Goal: Transaction & Acquisition: Subscribe to service/newsletter

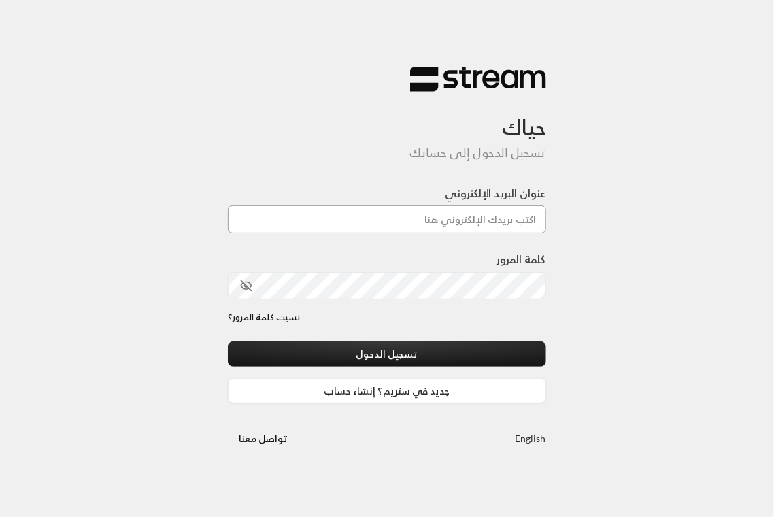
type input "[EMAIL_ADDRESS][DOMAIN_NAME]"
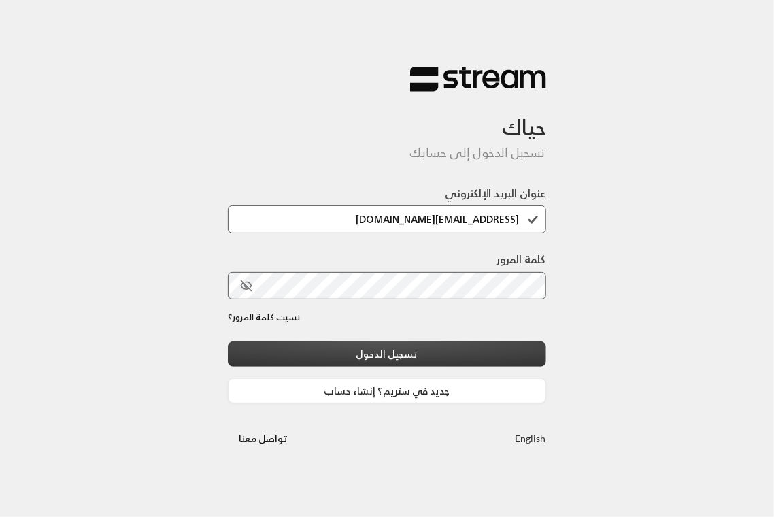
click at [409, 362] on button "تسجيل الدخول" at bounding box center [387, 353] width 318 height 25
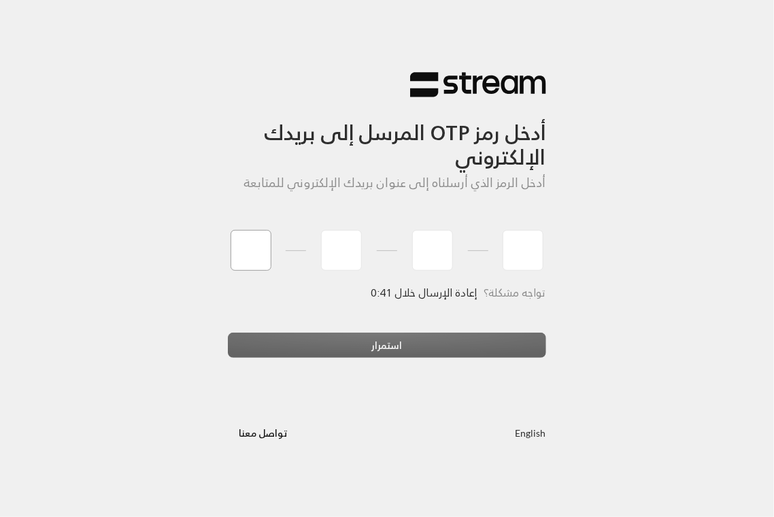
type input "5"
type input "7"
type input "6"
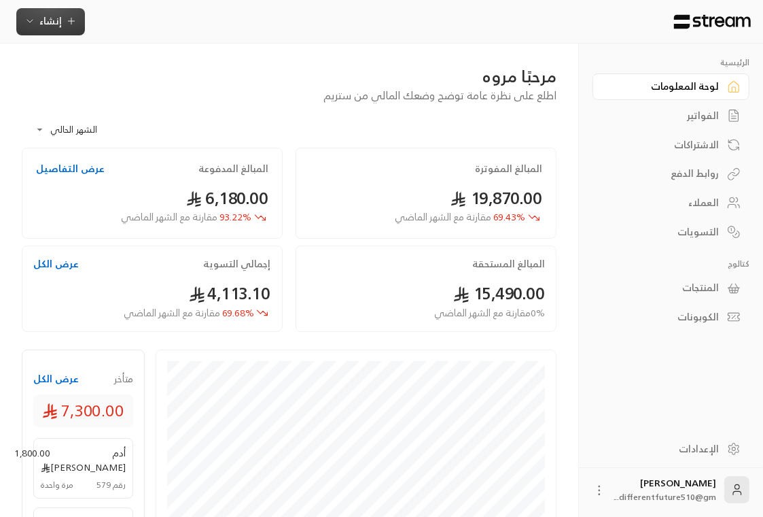
click at [42, 22] on span "إنشاء" at bounding box center [50, 20] width 22 height 17
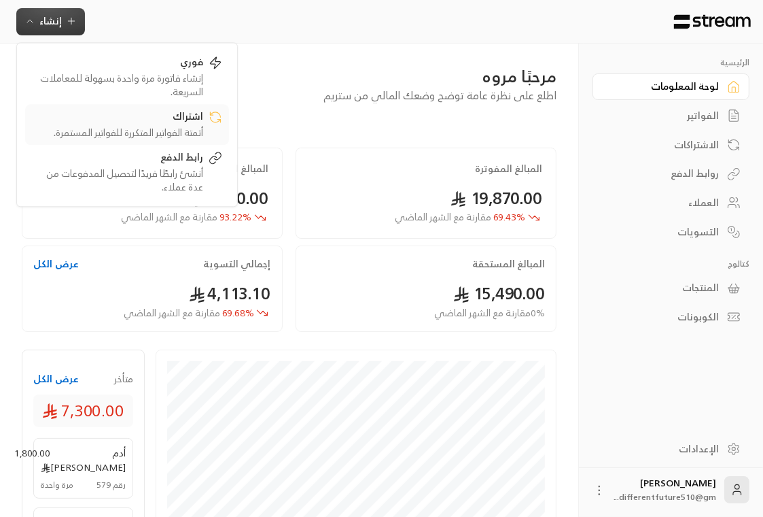
click at [98, 124] on div "اشتراك" at bounding box center [117, 117] width 171 height 16
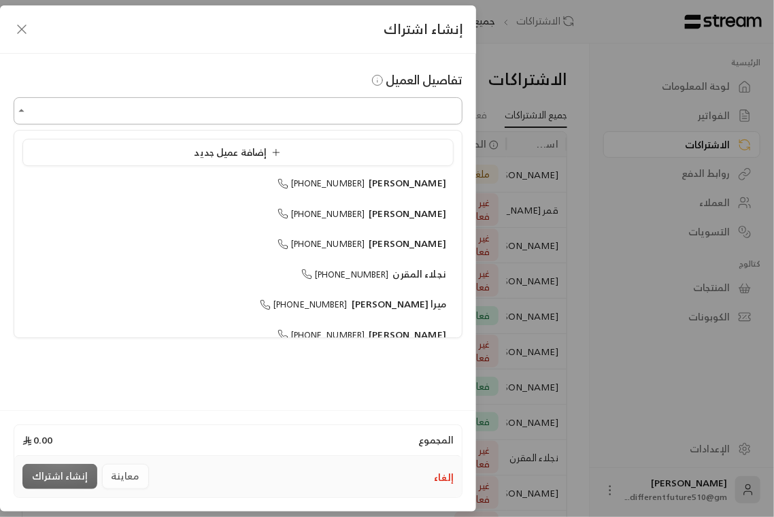
click at [325, 111] on input "اختر العميل" at bounding box center [238, 111] width 449 height 24
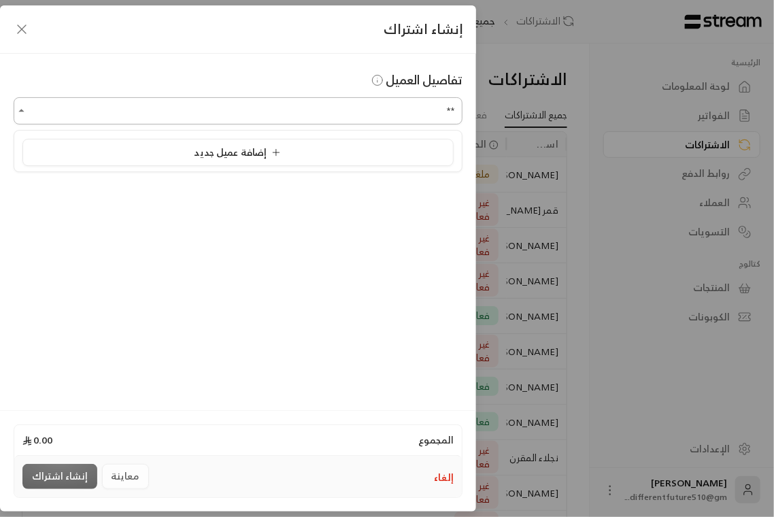
type input "*"
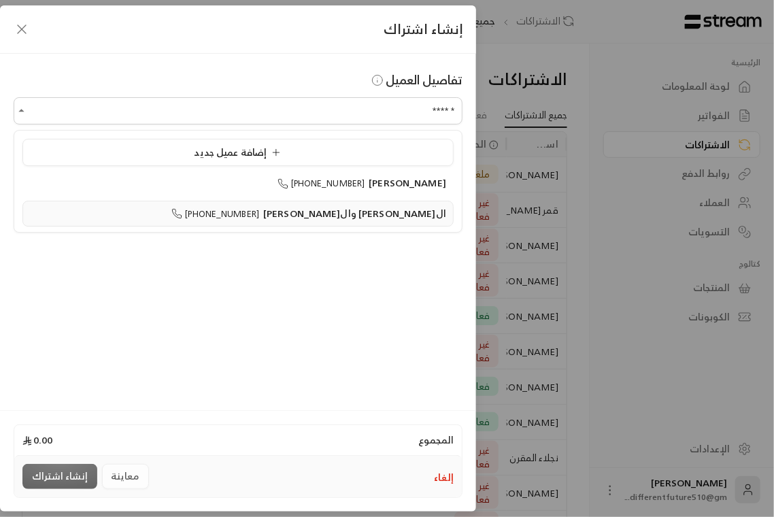
click at [259, 209] on span "[PHONE_NUMBER]" at bounding box center [215, 214] width 88 height 16
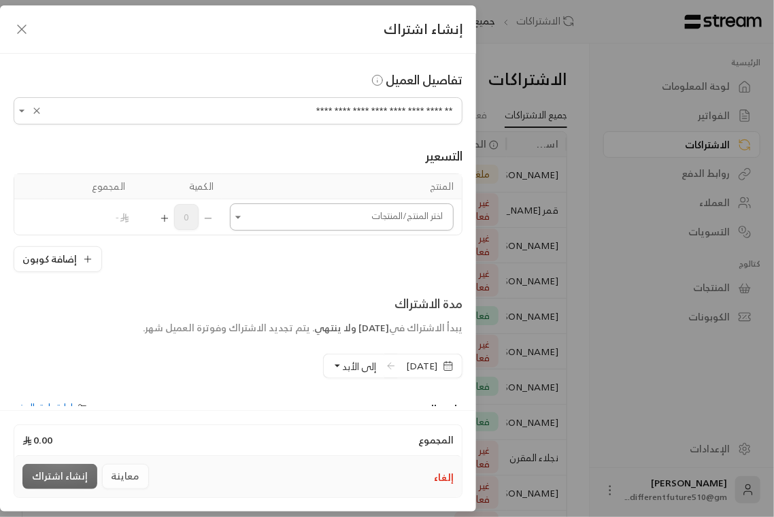
click at [245, 220] on icon "Open" at bounding box center [238, 217] width 14 height 14
type input "**********"
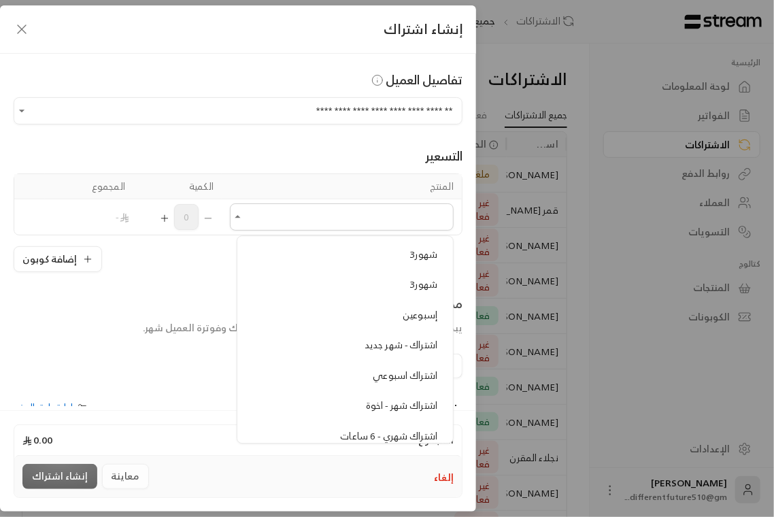
scroll to position [254, 0]
click at [298, 377] on div "اشتراك شهر - اخوة" at bounding box center [345, 378] width 184 height 14
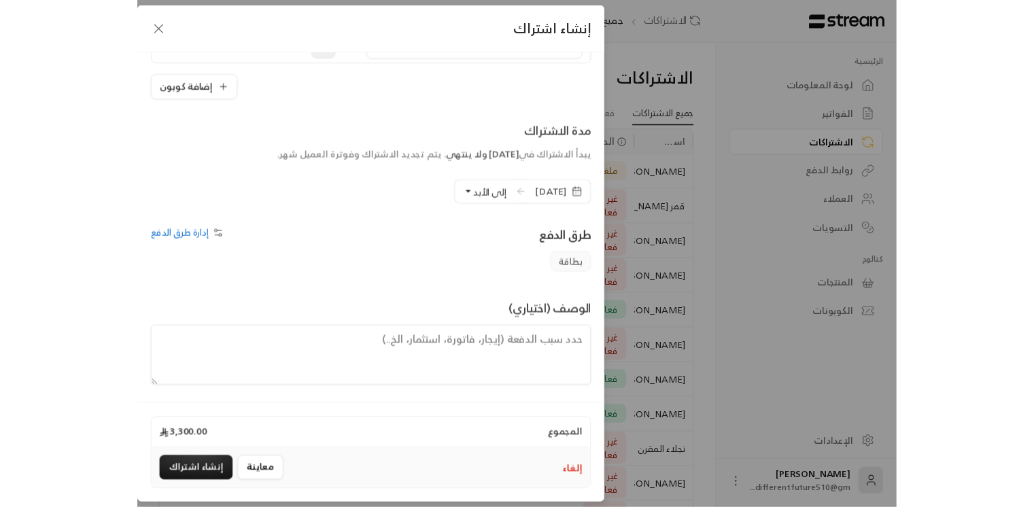
scroll to position [207, 0]
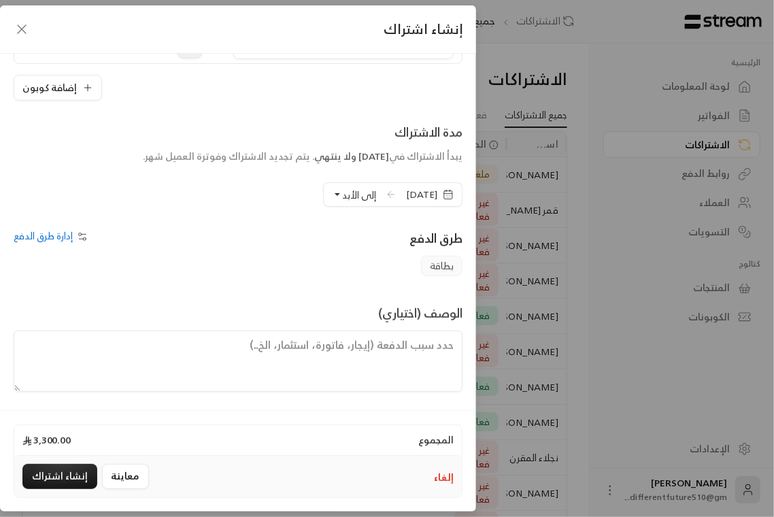
click at [3, 433] on div "المجموع 3,300.00 إلغاء معاينة إنشاء اشتراك" at bounding box center [238, 460] width 476 height 101
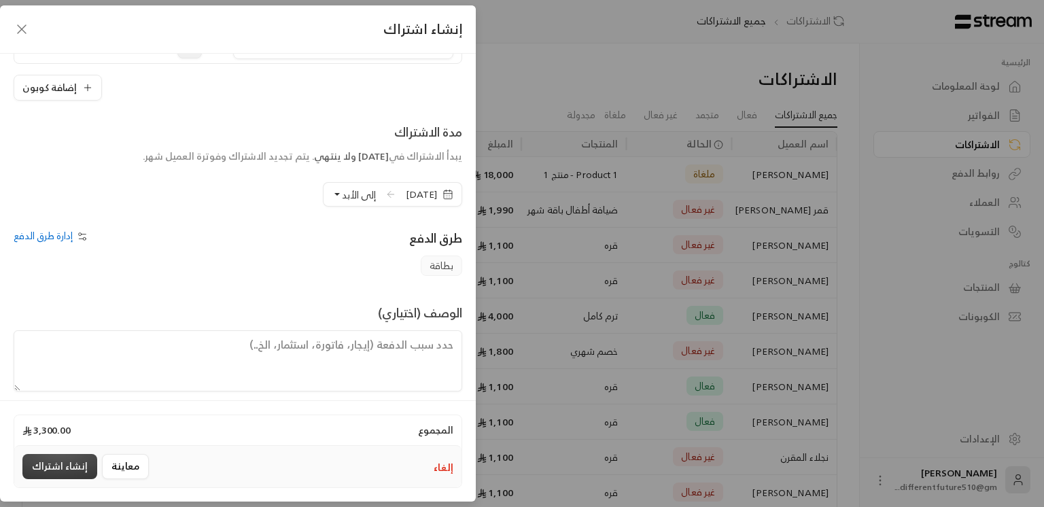
click at [79, 464] on button "إنشاء اشتراك" at bounding box center [59, 466] width 75 height 25
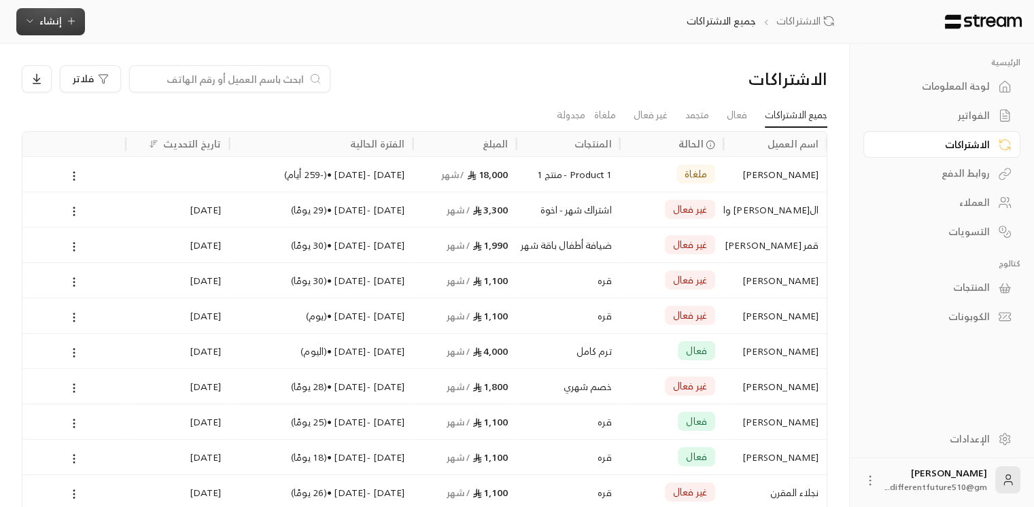
click at [66, 18] on icon "button" at bounding box center [71, 21] width 11 height 11
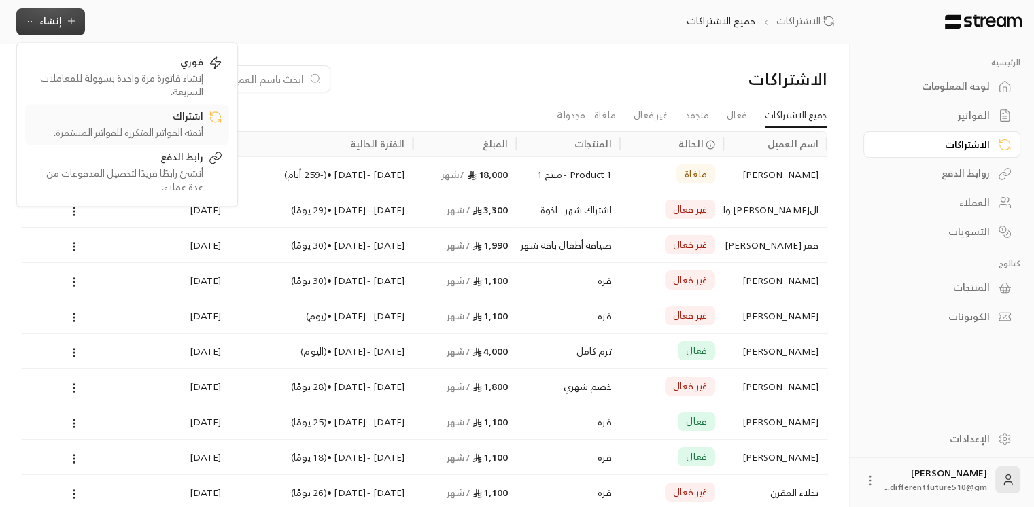
click at [111, 126] on div "أتمتة الفواتير المتكررة للفواتير المستمرة." at bounding box center [117, 133] width 171 height 14
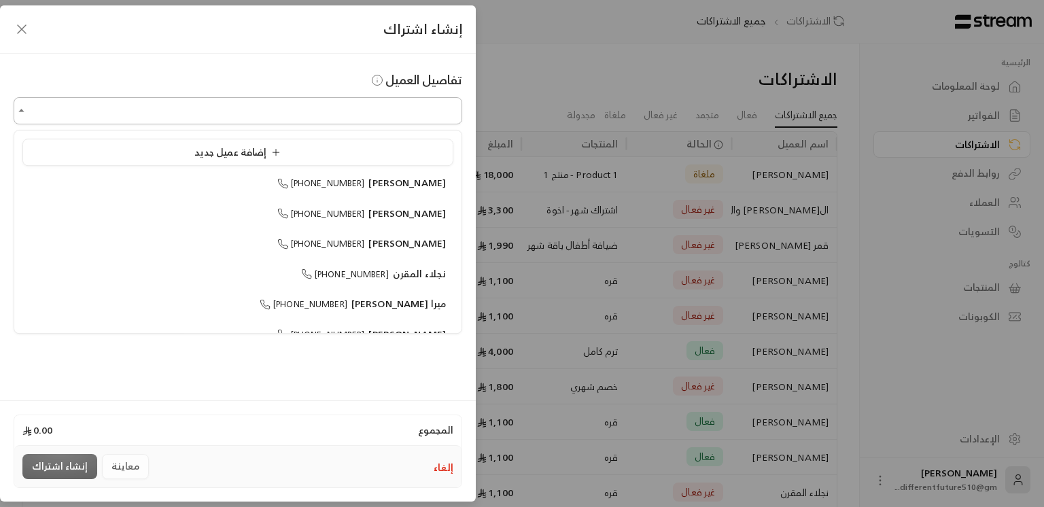
click at [116, 120] on input "اختر العميل" at bounding box center [238, 111] width 449 height 24
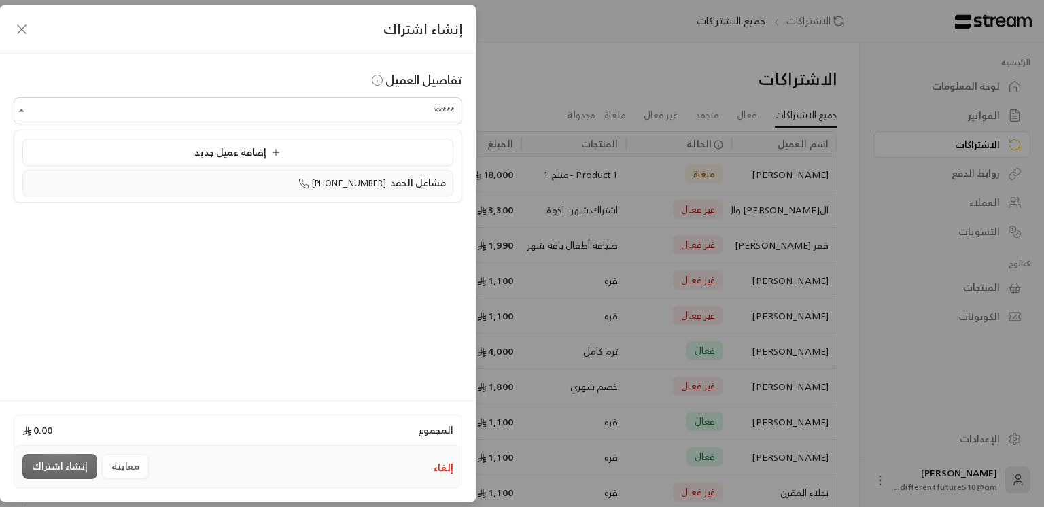
click at [189, 189] on div "مشاعل الحمد [PHONE_NUMBER]" at bounding box center [238, 183] width 416 height 14
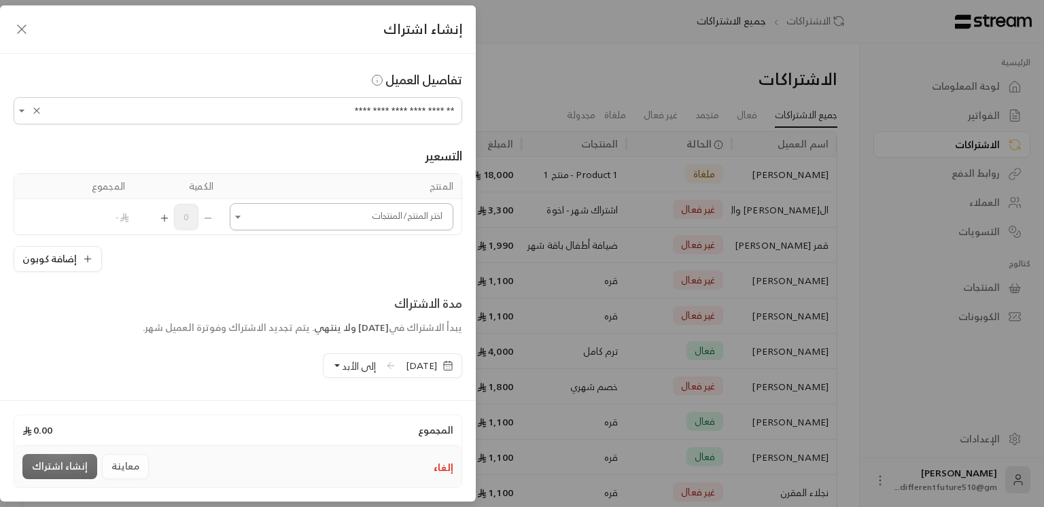
click at [246, 224] on button "Open" at bounding box center [238, 217] width 16 height 16
type input "**********"
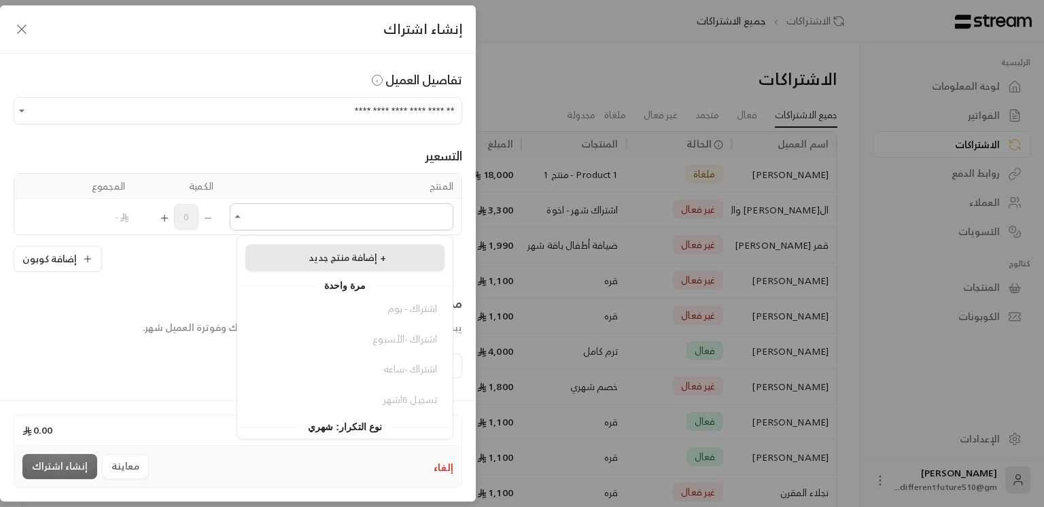
click at [285, 253] on div "إضافة منتج جديد +" at bounding box center [345, 258] width 184 height 14
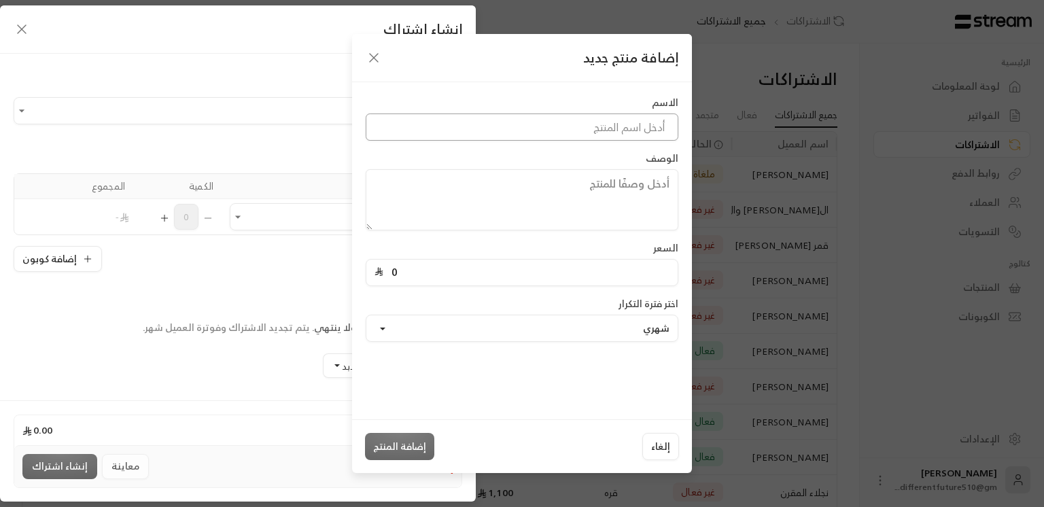
click at [537, 130] on input at bounding box center [522, 127] width 313 height 27
click at [540, 209] on textarea at bounding box center [522, 199] width 313 height 61
click at [606, 128] on input "مشاعل الحمد" at bounding box center [522, 127] width 313 height 27
type input "م"
type input "ترم 4شهور"
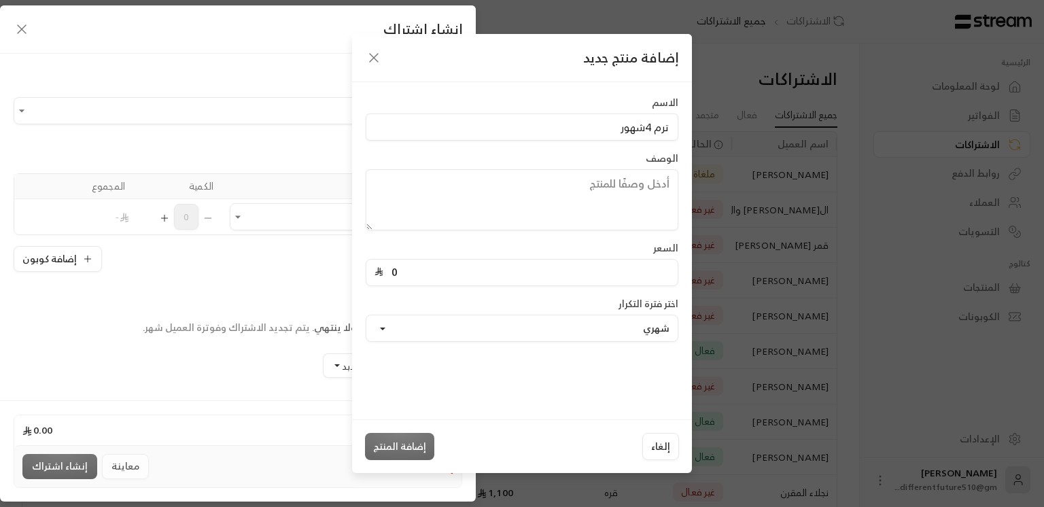
click at [595, 190] on textarea at bounding box center [522, 199] width 313 height 61
type textarea "فصل كامل"
click at [549, 281] on input "0" at bounding box center [526, 273] width 286 height 26
type input "5700"
click at [517, 336] on button "شهري" at bounding box center [522, 328] width 313 height 27
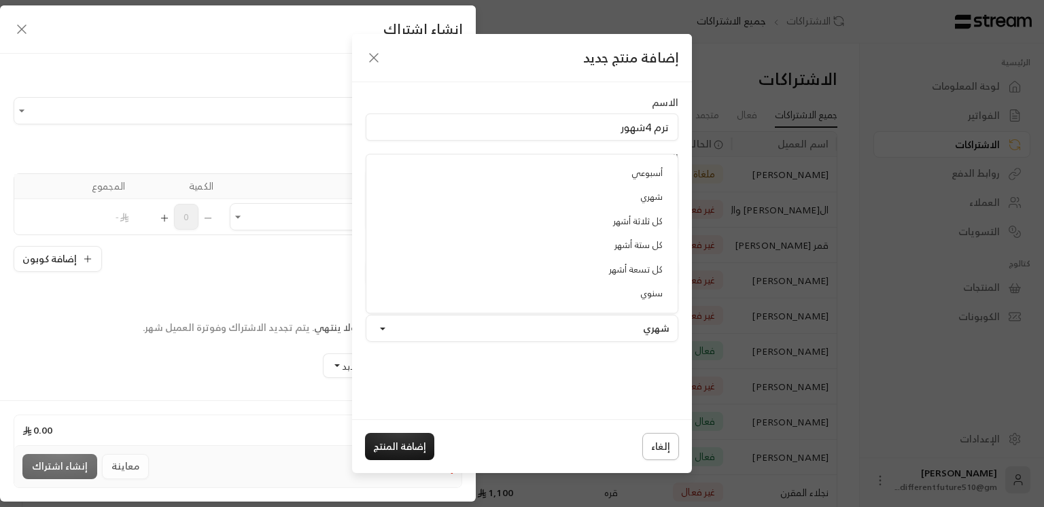
click at [658, 447] on button "إلغاء" at bounding box center [660, 446] width 37 height 27
type input "0"
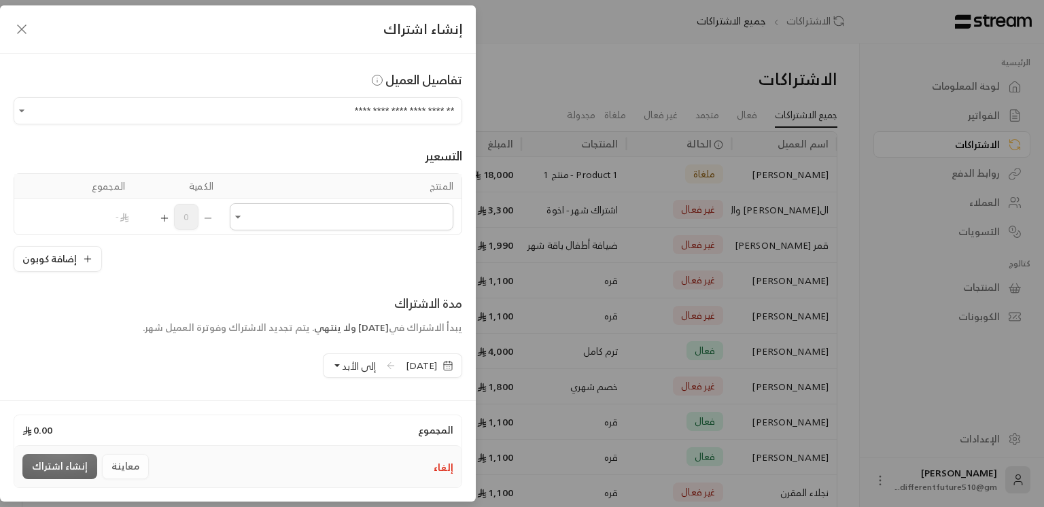
click at [25, 27] on icon "button" at bounding box center [22, 29] width 16 height 16
